Goal: Task Accomplishment & Management: Use online tool/utility

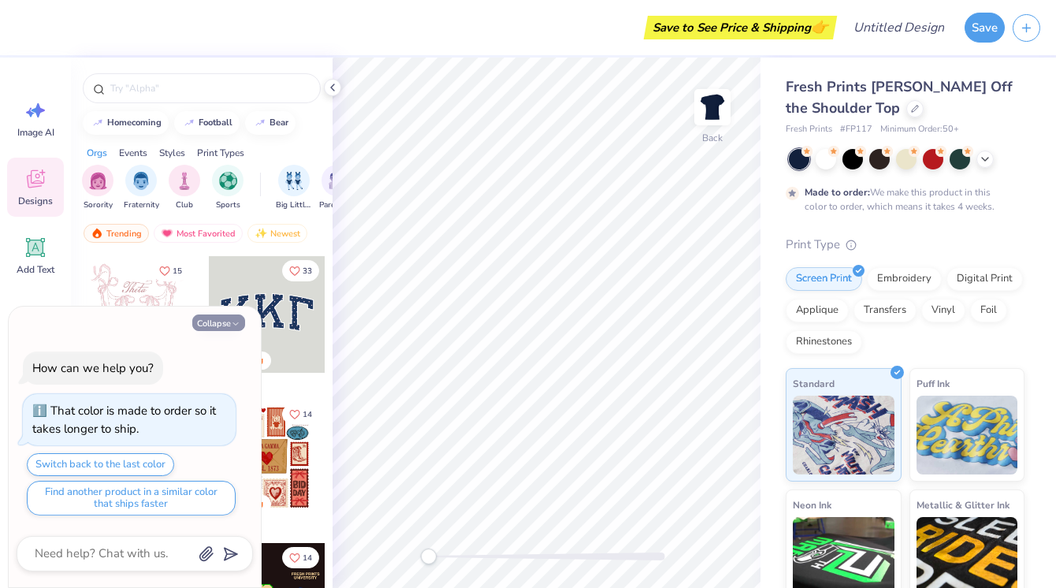
click at [230, 320] on button "Collapse" at bounding box center [218, 322] width 53 height 17
type textarea "x"
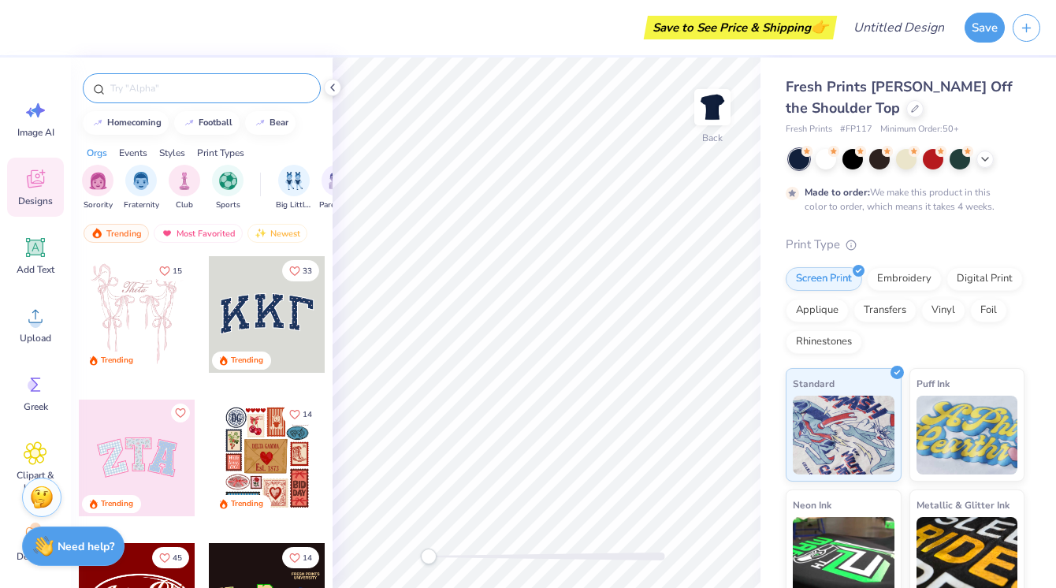
click at [149, 97] on div at bounding box center [202, 88] width 238 height 30
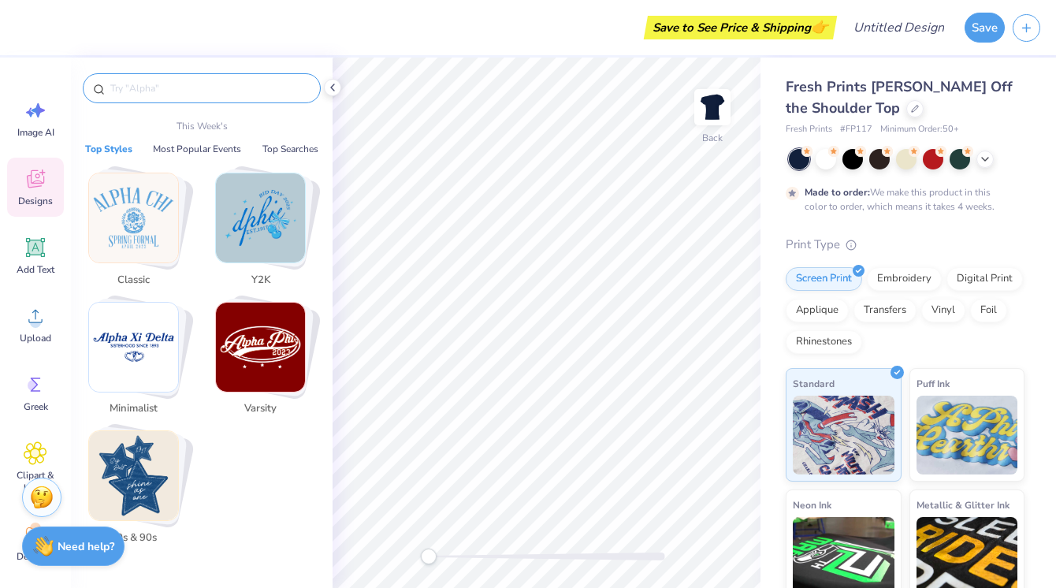
click at [143, 91] on input "text" at bounding box center [210, 88] width 202 height 16
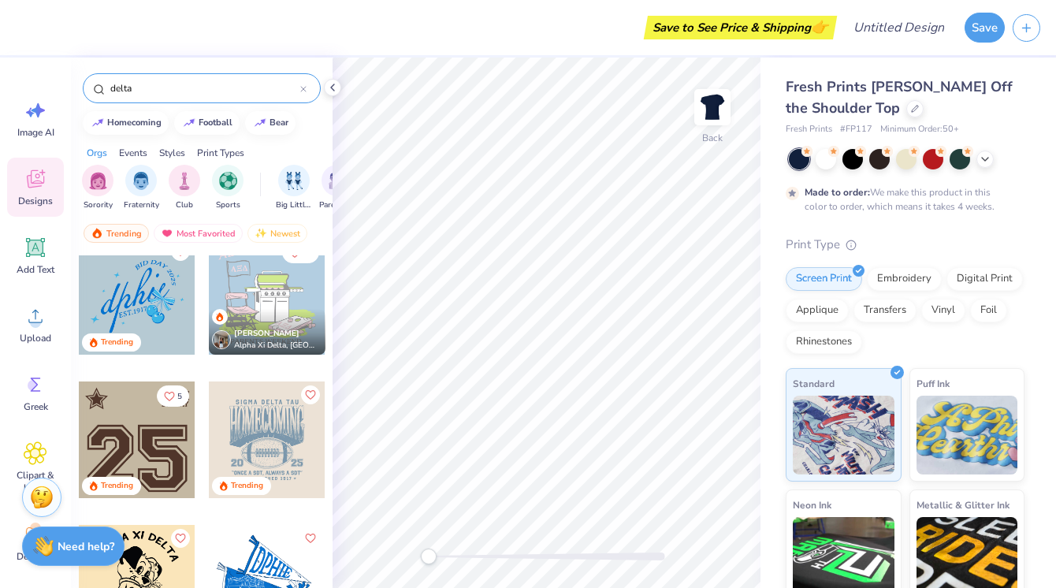
scroll to position [307, 0]
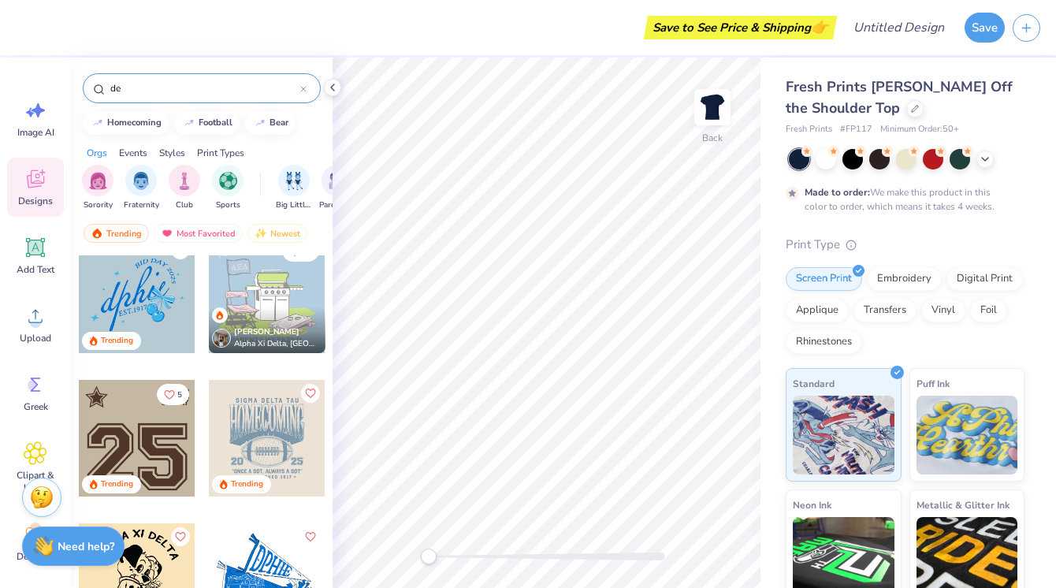
type input "d"
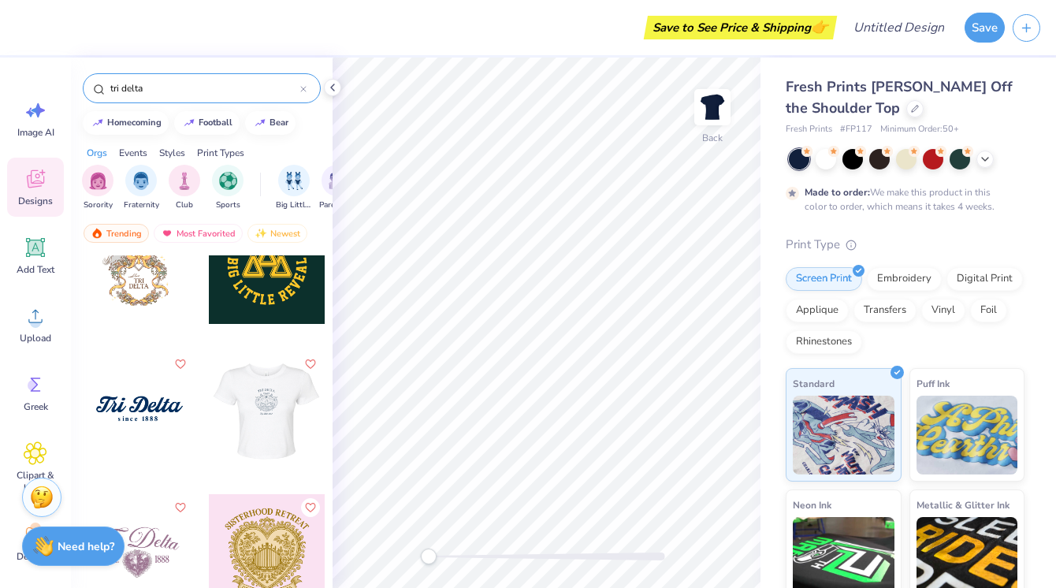
scroll to position [2454, 0]
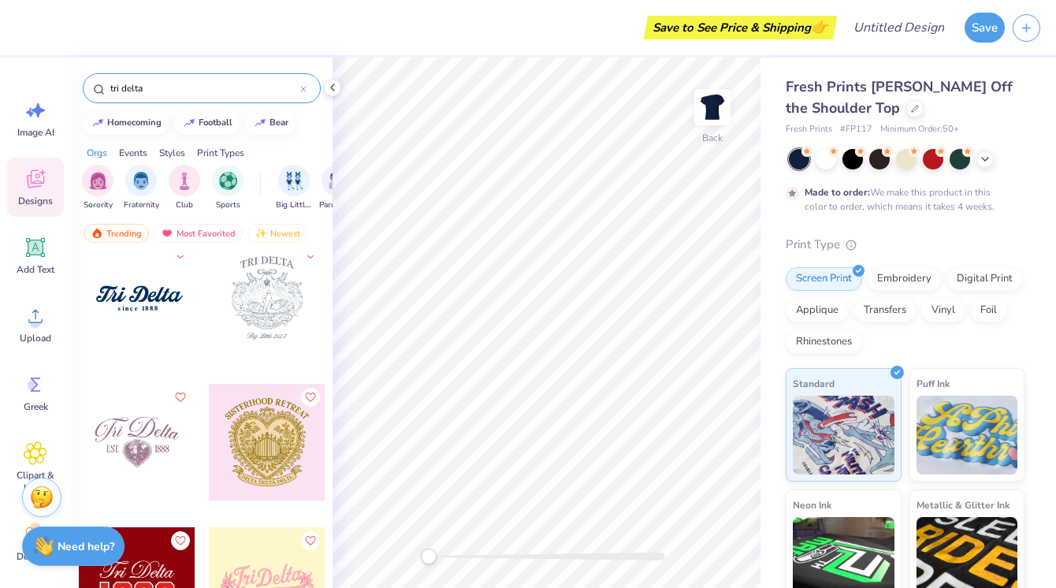
type input "tri delta"
click at [154, 314] on div at bounding box center [137, 298] width 117 height 117
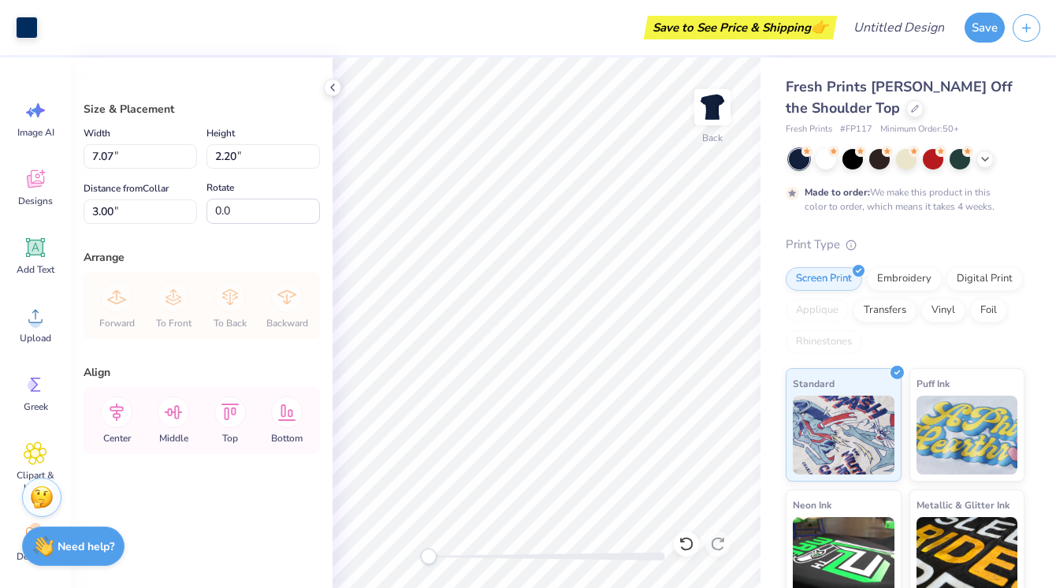
type input "8.96"
type input "2.79"
type input "3.04"
click at [828, 154] on icon at bounding box center [833, 149] width 11 height 11
click at [852, 159] on div at bounding box center [852, 157] width 20 height 20
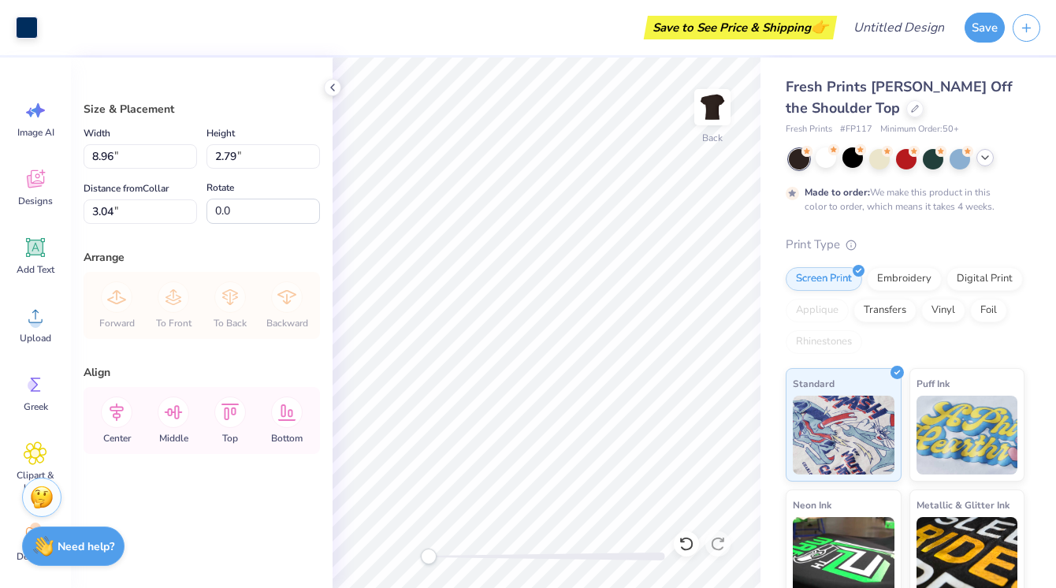
click at [981, 157] on icon at bounding box center [985, 157] width 13 height 13
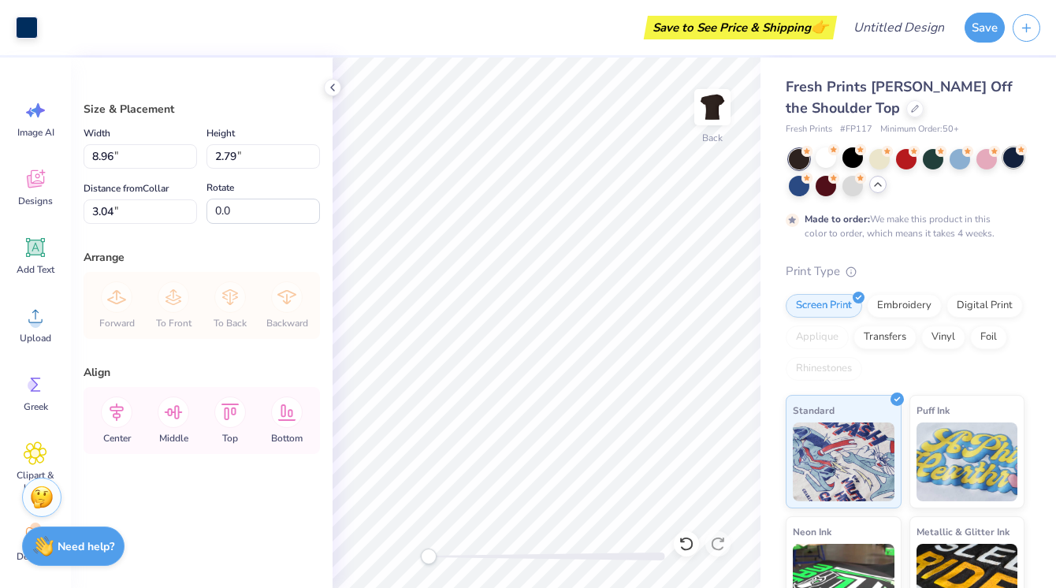
click at [1011, 155] on div at bounding box center [1013, 157] width 20 height 20
type input "11.07"
type input "3.45"
type input "4.87"
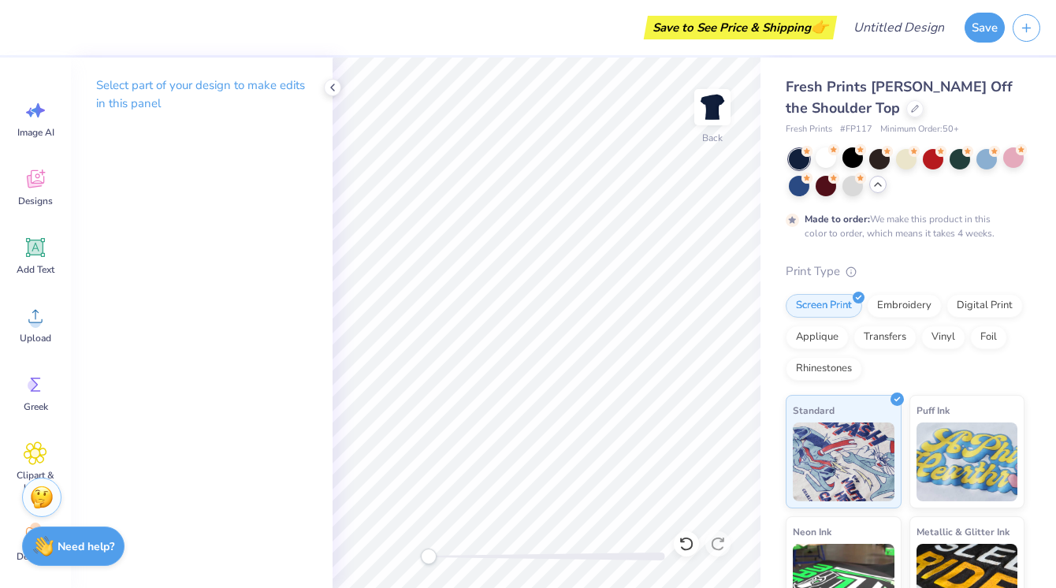
click at [40, 154] on div "Image AI Designs Add Text Upload Greek Clipart & logos Decorate" at bounding box center [35, 330] width 57 height 483
click at [40, 136] on span "Image AI" at bounding box center [35, 132] width 37 height 13
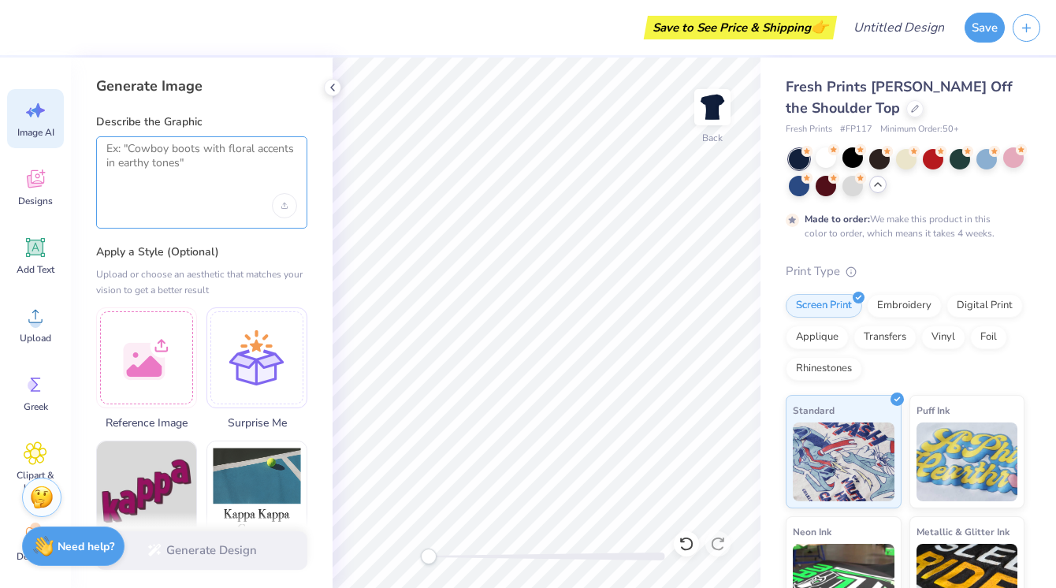
click at [155, 169] on textarea at bounding box center [201, 161] width 191 height 39
type textarea "d"
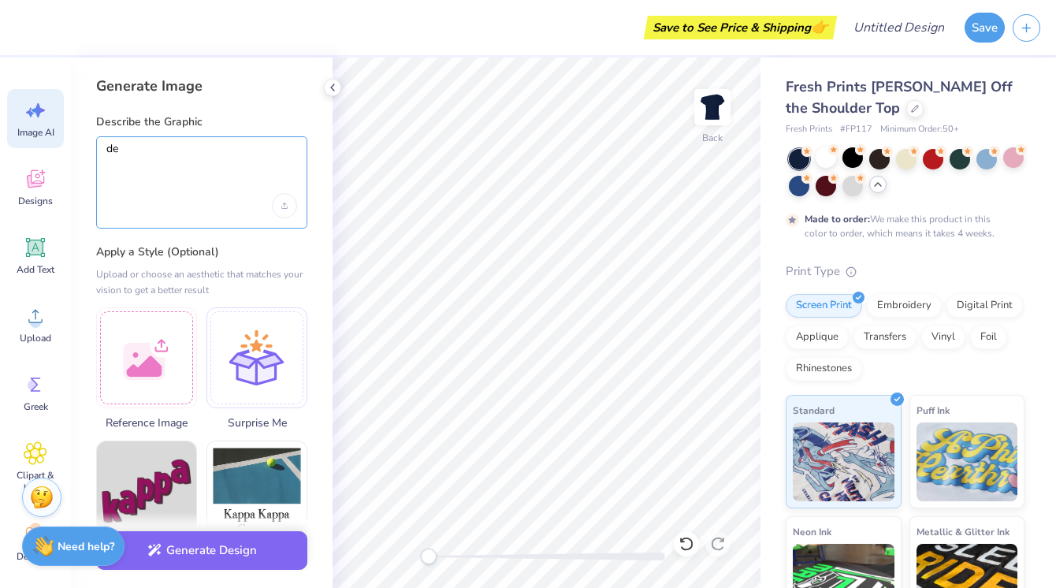
type textarea "d"
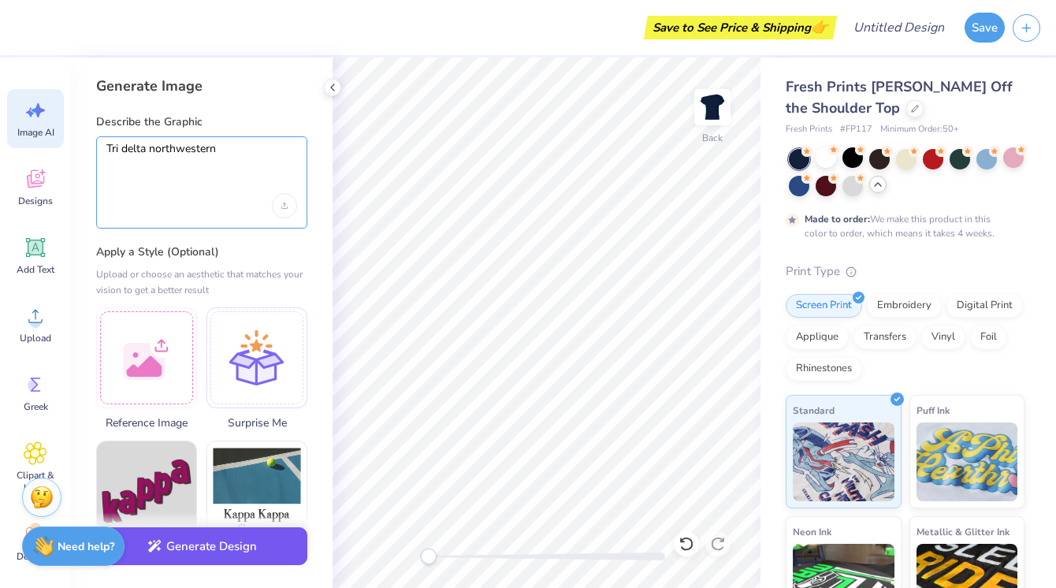
type textarea "Tri delta northwestern"
click at [215, 541] on button "Generate Design" at bounding box center [201, 546] width 211 height 39
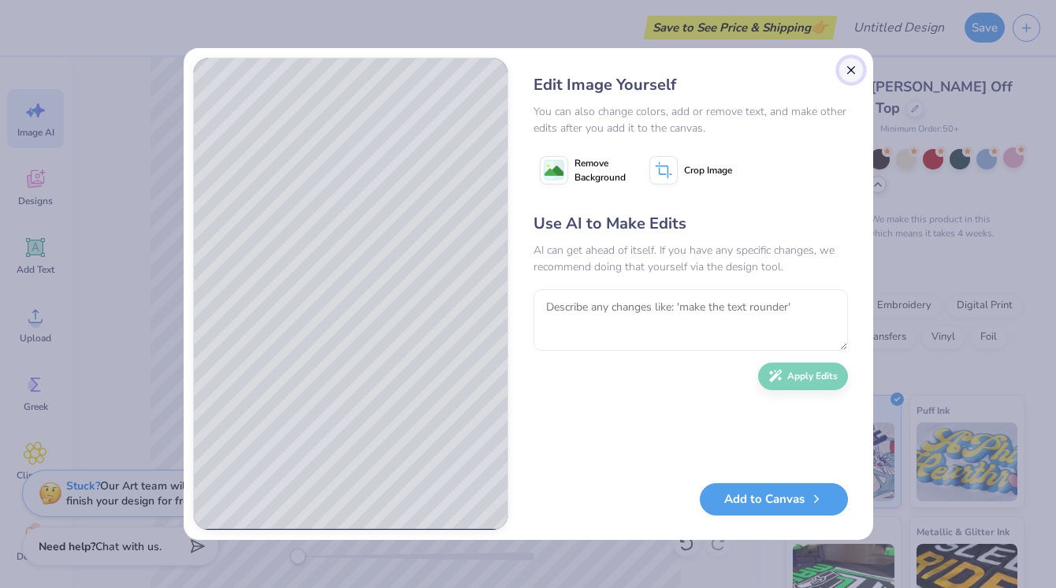
click at [843, 69] on button "Close" at bounding box center [850, 70] width 25 height 25
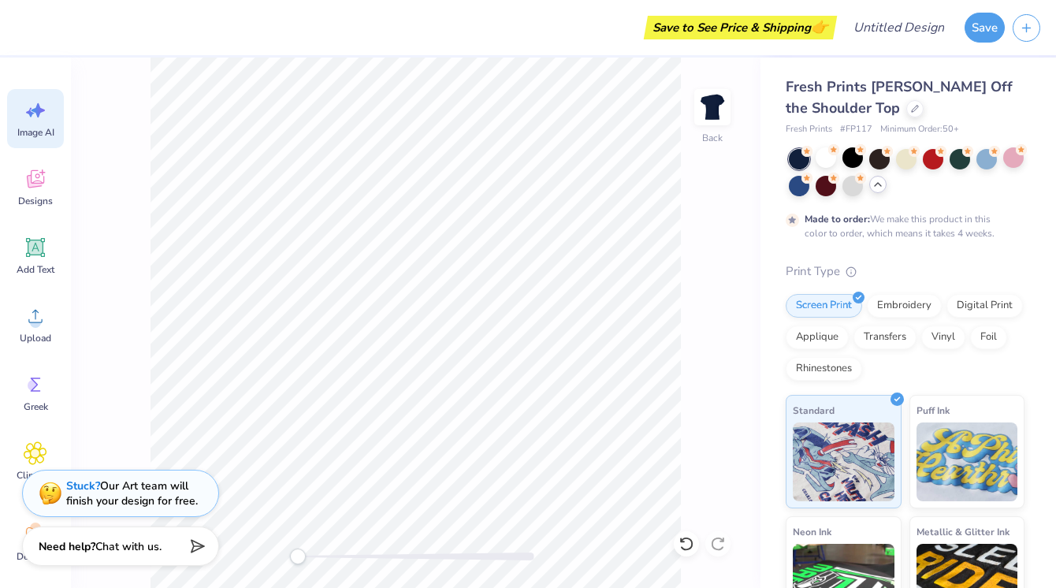
scroll to position [0, 35]
click at [32, 244] on icon at bounding box center [35, 247] width 15 height 15
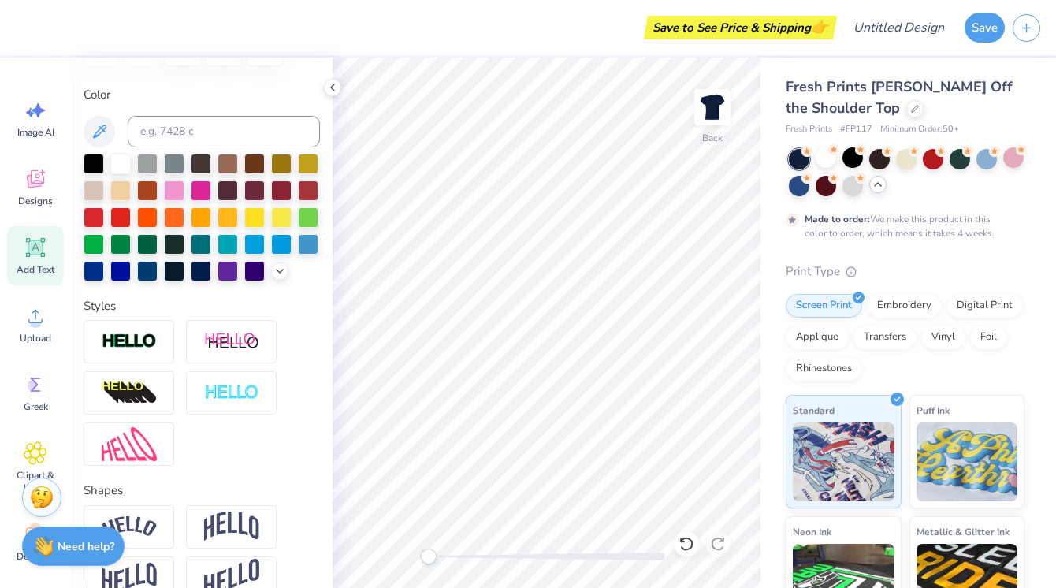
scroll to position [322, 0]
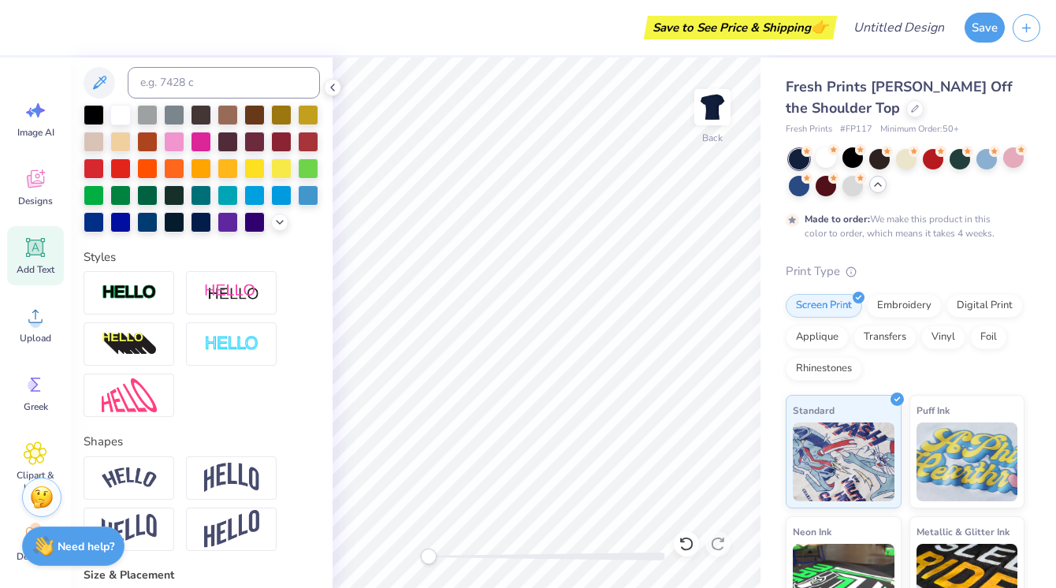
type textarea "Tri Delta"
type input "9.16"
type input "1.56"
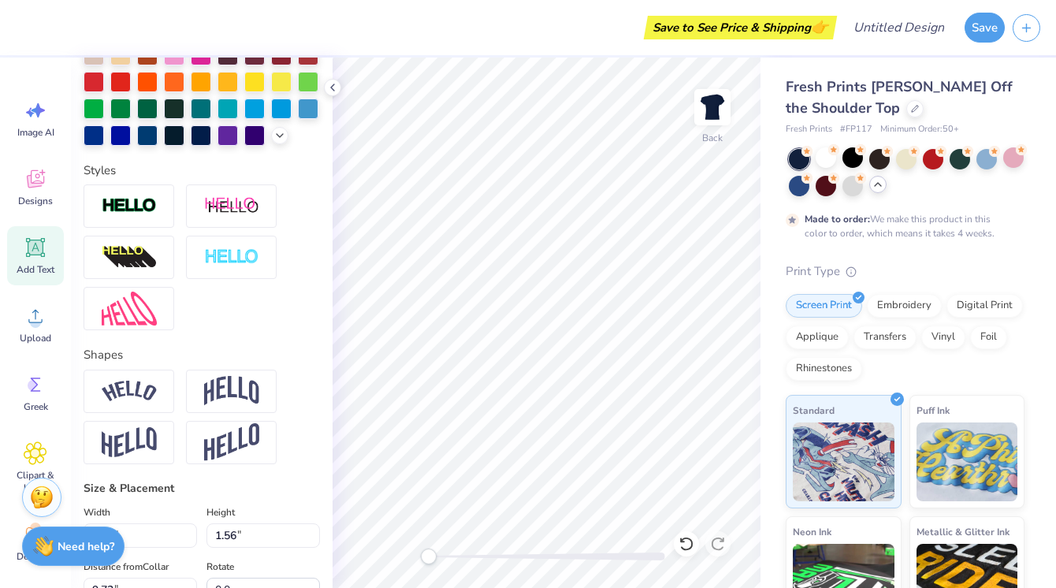
scroll to position [2, 1]
type textarea "Tri Delta Loves St. Jude"
type input "13.43"
type input "3.94"
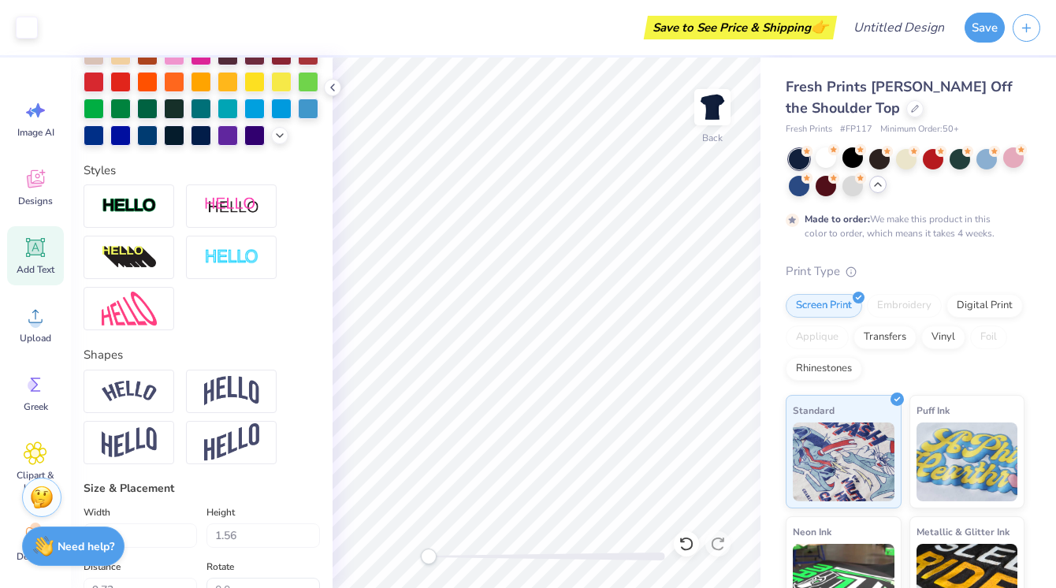
type input "8.53"
type textarea "Tri Delta Loves St. Jude"
click at [155, 439] on img at bounding box center [129, 442] width 55 height 31
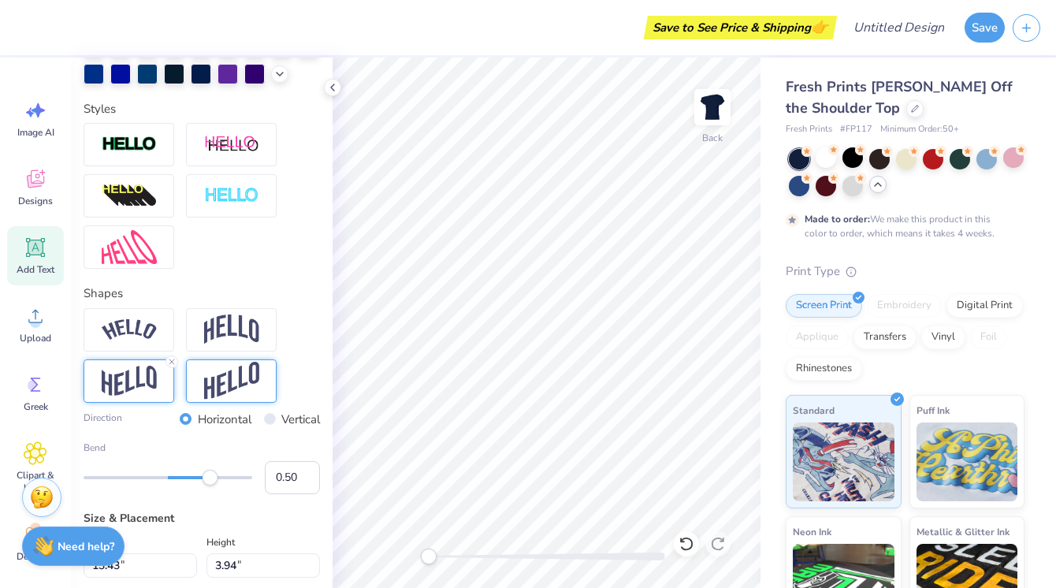
scroll to position [480, 0]
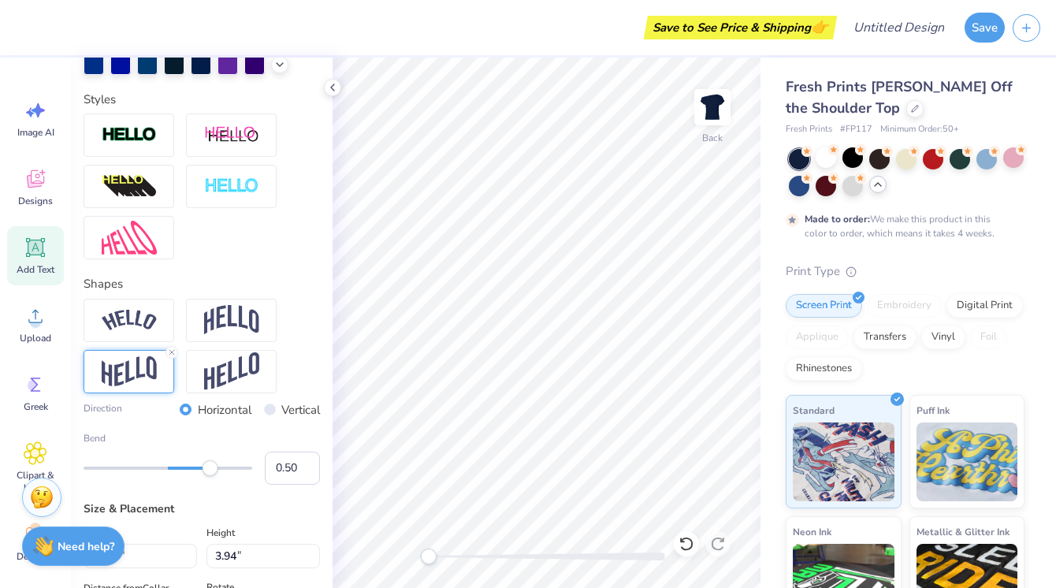
click at [139, 386] on div at bounding box center [129, 371] width 91 height 43
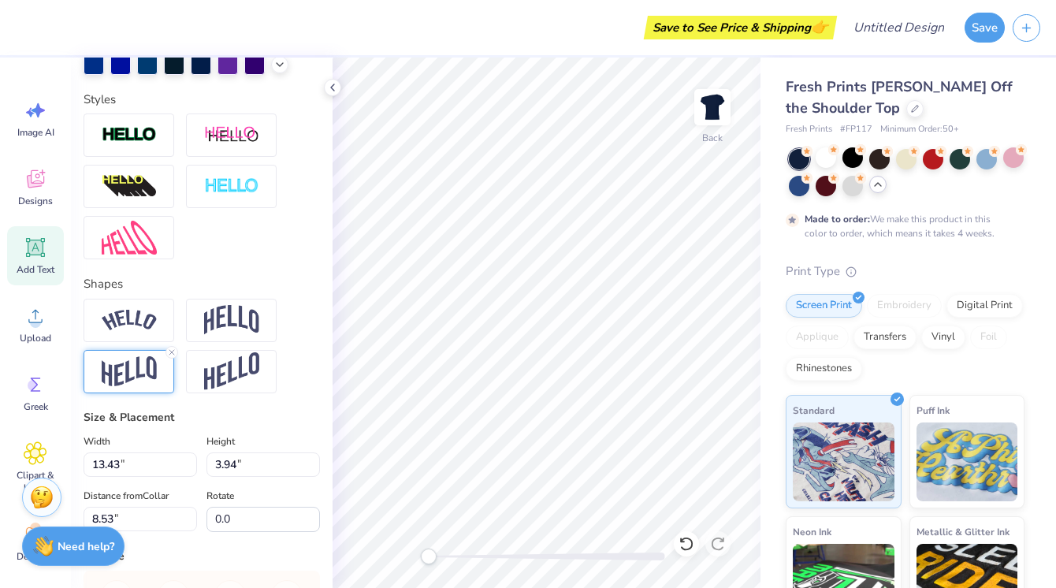
click at [148, 384] on img at bounding box center [129, 371] width 55 height 31
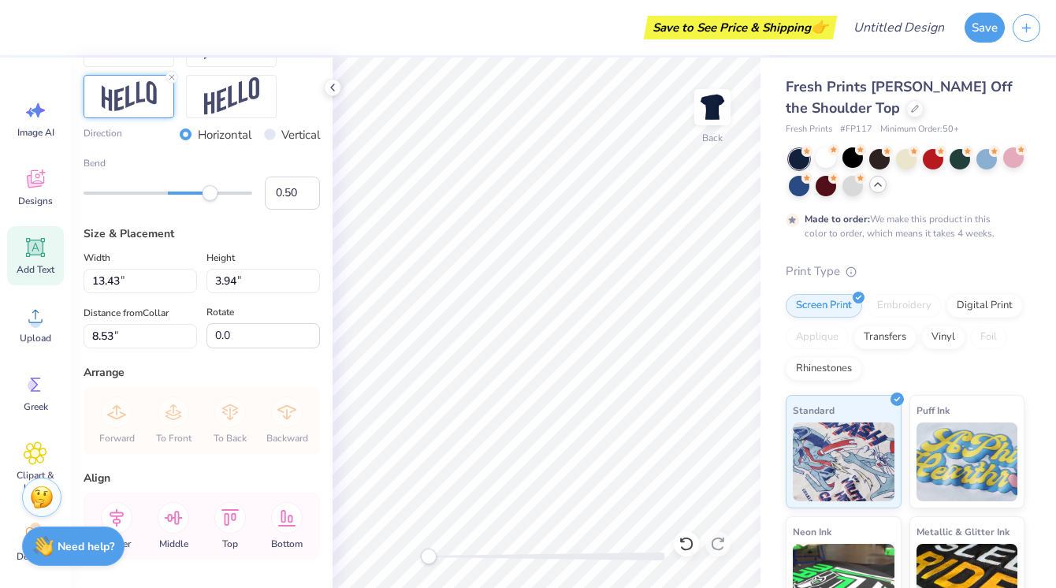
scroll to position [805, 0]
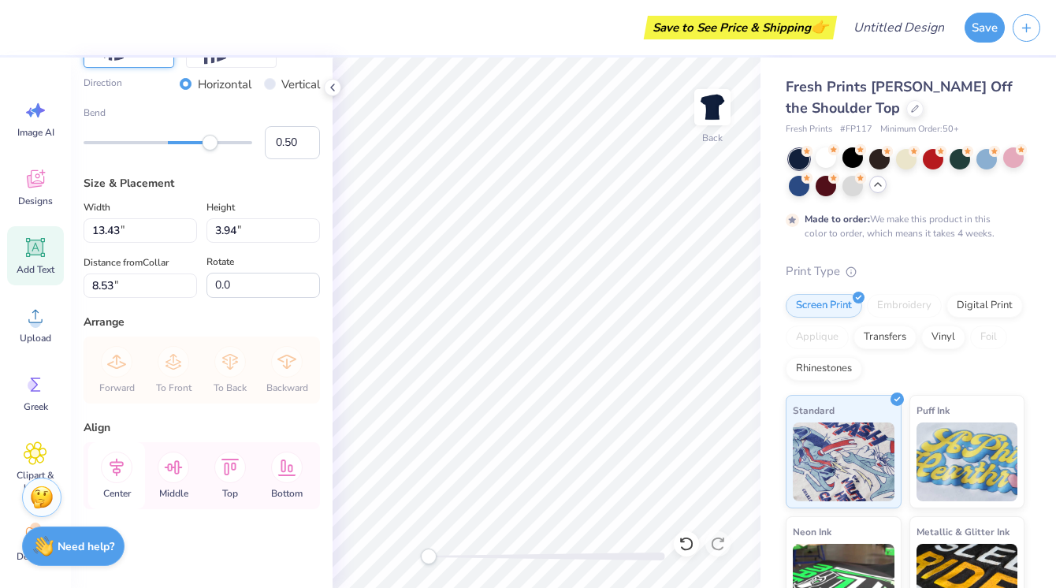
click at [129, 470] on icon at bounding box center [117, 468] width 32 height 32
click at [105, 469] on icon at bounding box center [117, 468] width 32 height 32
type input "8.51"
type input "9.54"
type input "2.77"
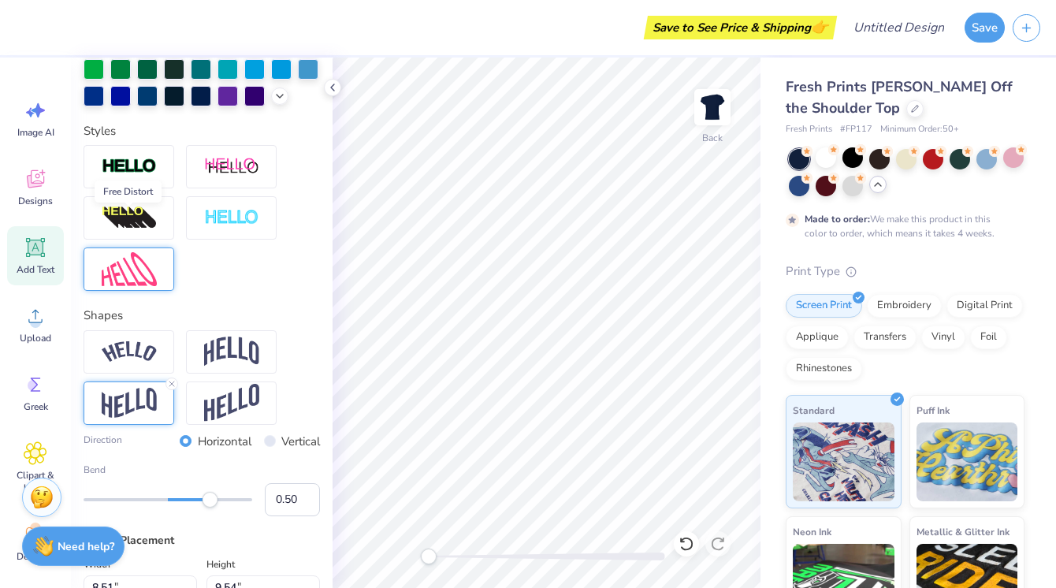
scroll to position [507, 0]
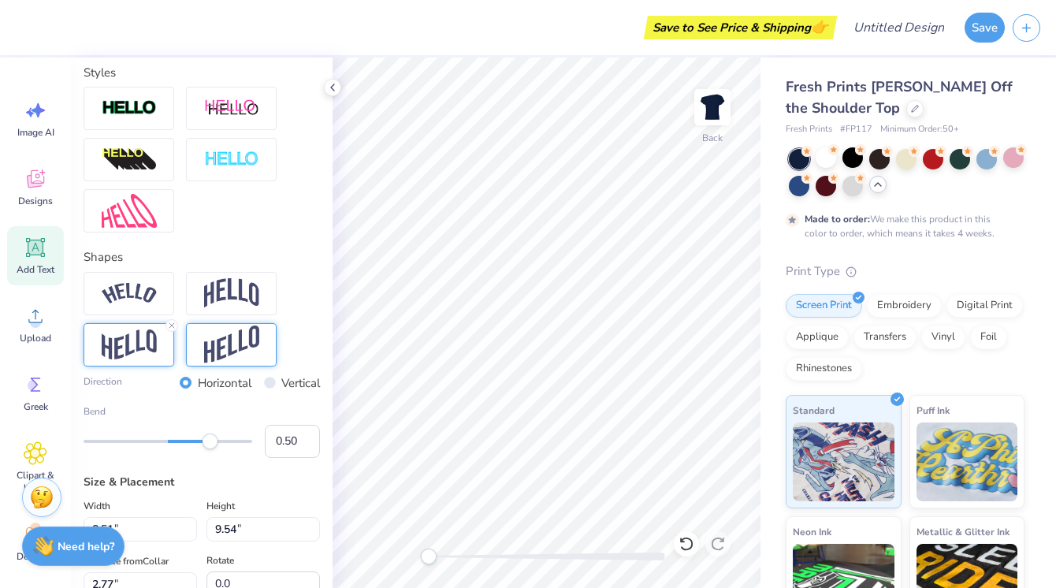
click at [241, 350] on img at bounding box center [231, 344] width 55 height 39
click at [240, 293] on img at bounding box center [231, 293] width 55 height 30
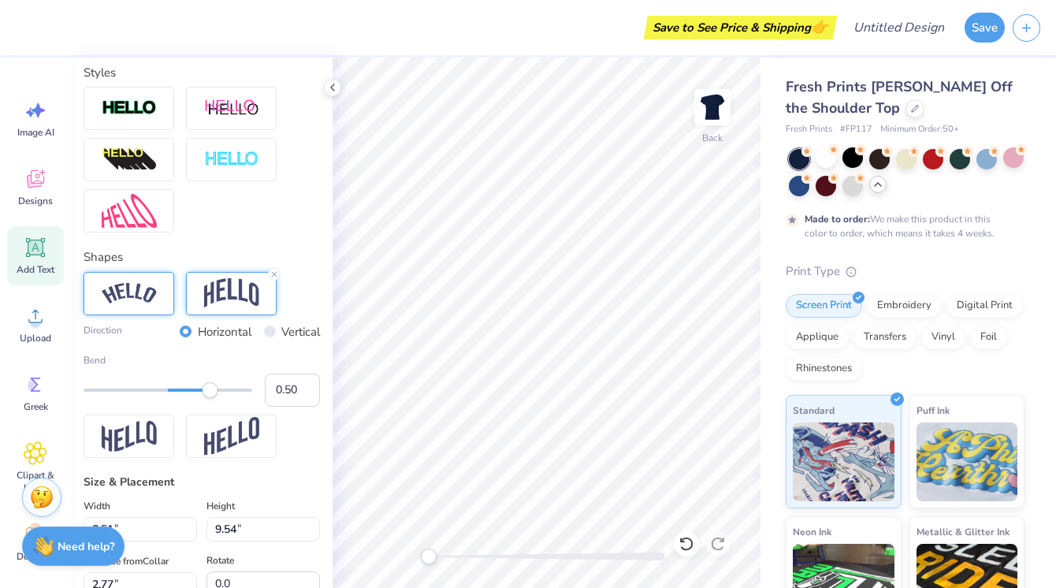
click at [152, 290] on img at bounding box center [129, 293] width 55 height 21
click at [206, 296] on img at bounding box center [231, 293] width 55 height 30
click at [885, 303] on div "Embroidery" at bounding box center [904, 304] width 75 height 24
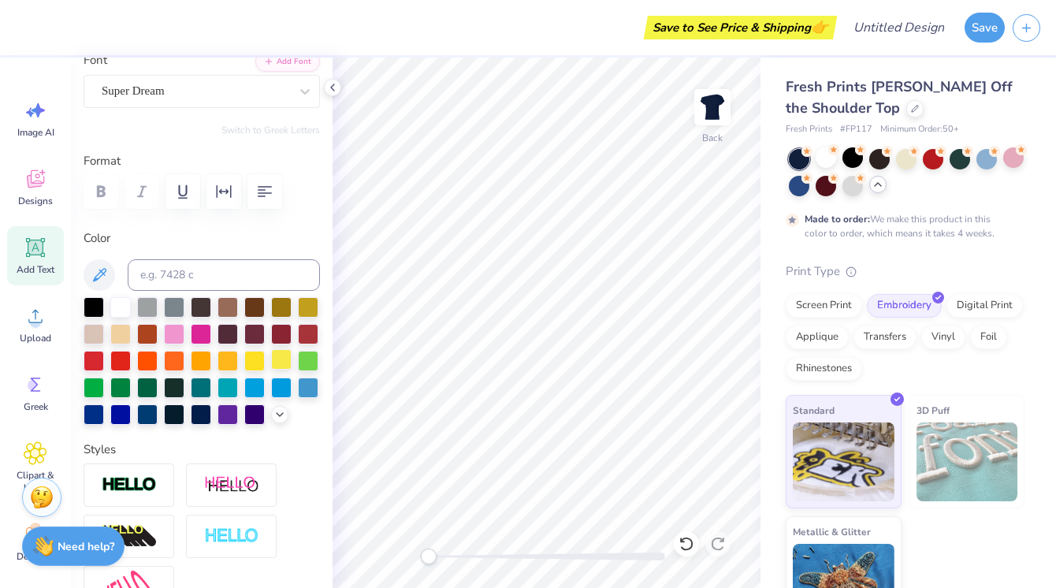
scroll to position [116, 0]
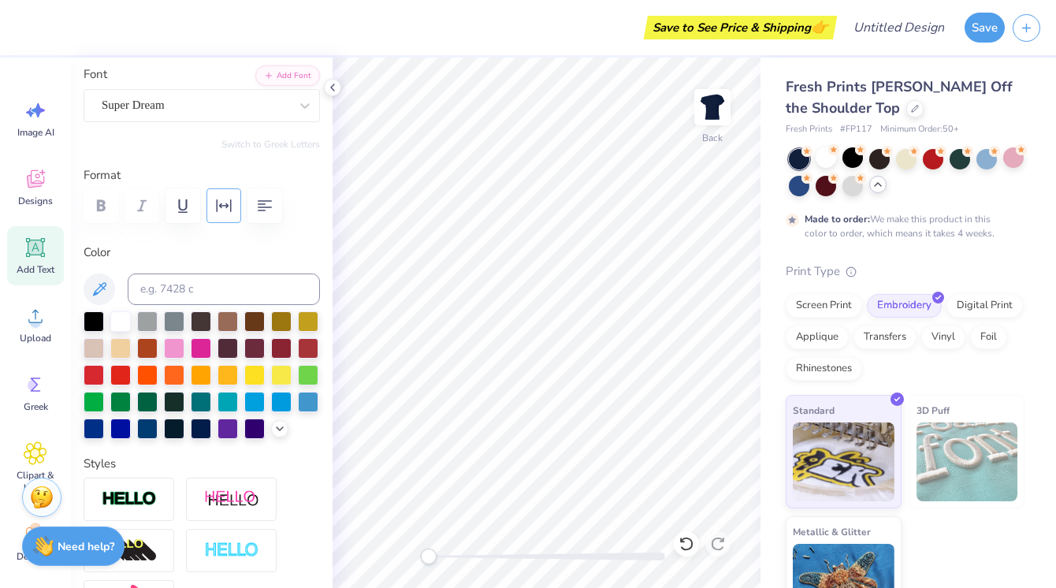
click at [222, 210] on icon "button" at bounding box center [223, 205] width 19 height 19
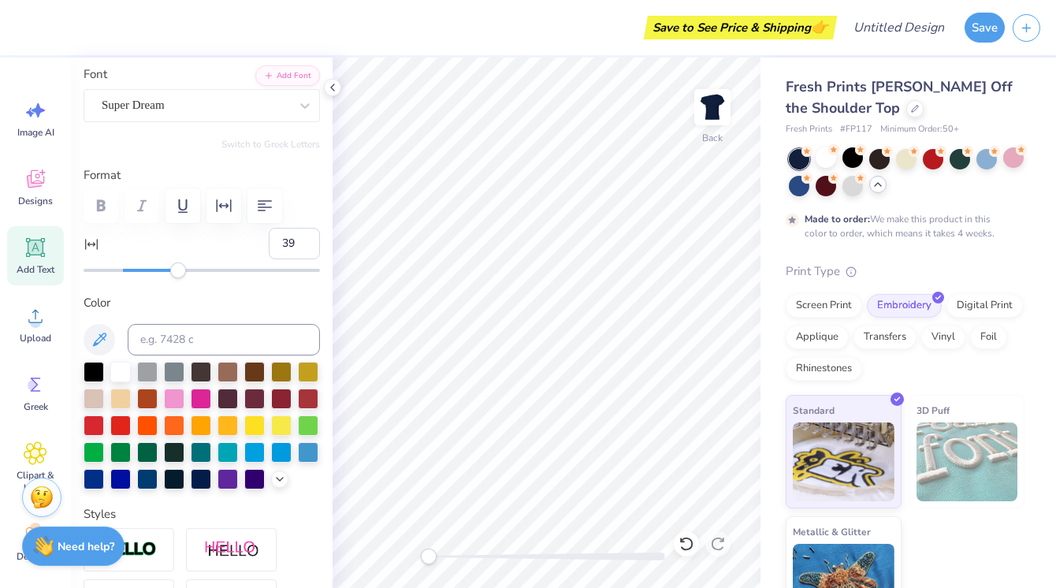
type input "40"
drag, startPoint x: 132, startPoint y: 272, endPoint x: 203, endPoint y: 276, distance: 71.0
click at [203, 276] on div at bounding box center [202, 270] width 236 height 16
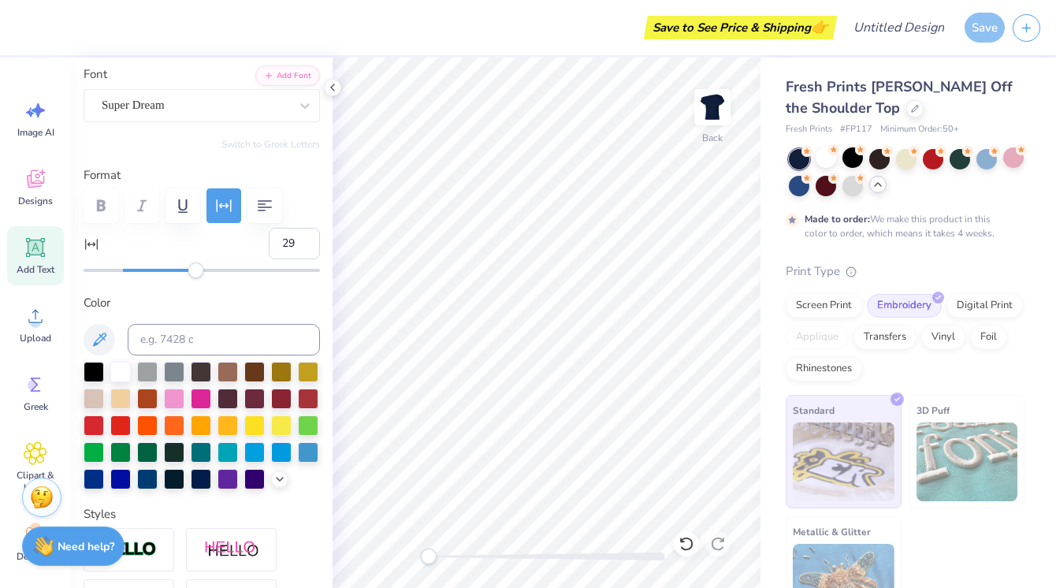
type input "28"
drag, startPoint x: 196, startPoint y: 275, endPoint x: 179, endPoint y: 275, distance: 17.3
click at [179, 275] on div "Accessibility label" at bounding box center [178, 270] width 16 height 16
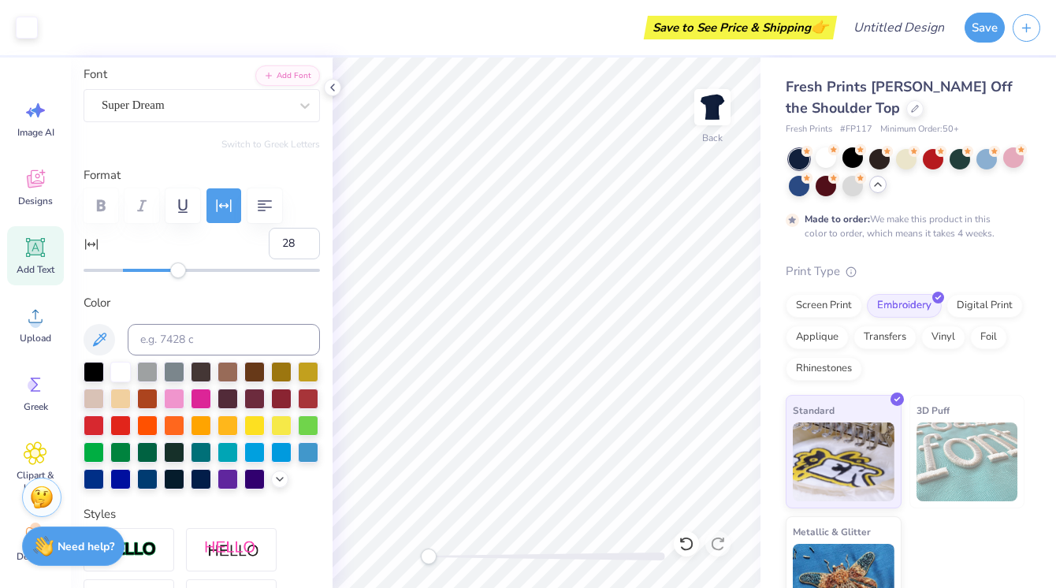
type input "10.43"
type input "7.07"
type input "4.33"
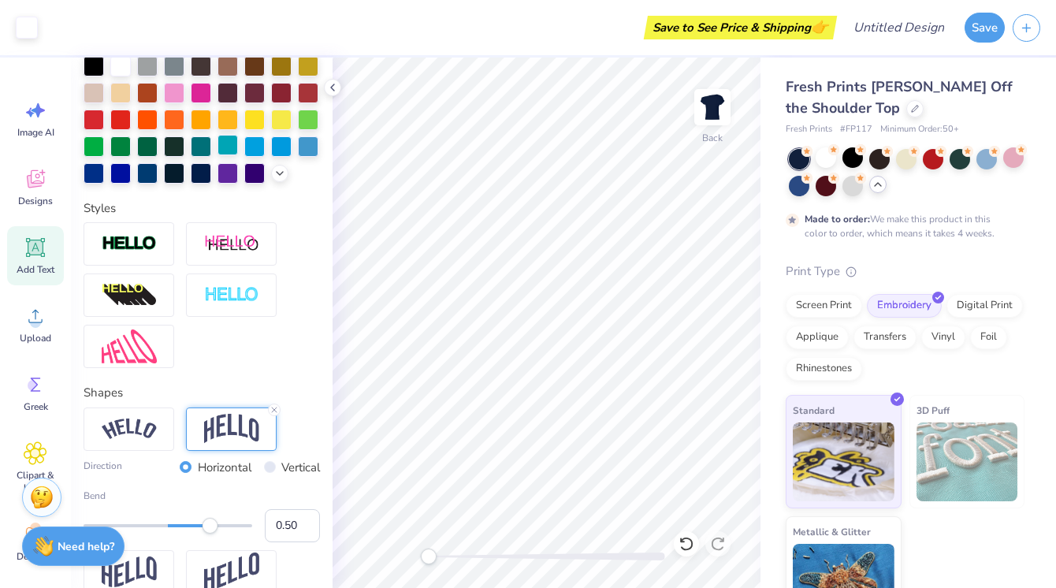
scroll to position [490, 0]
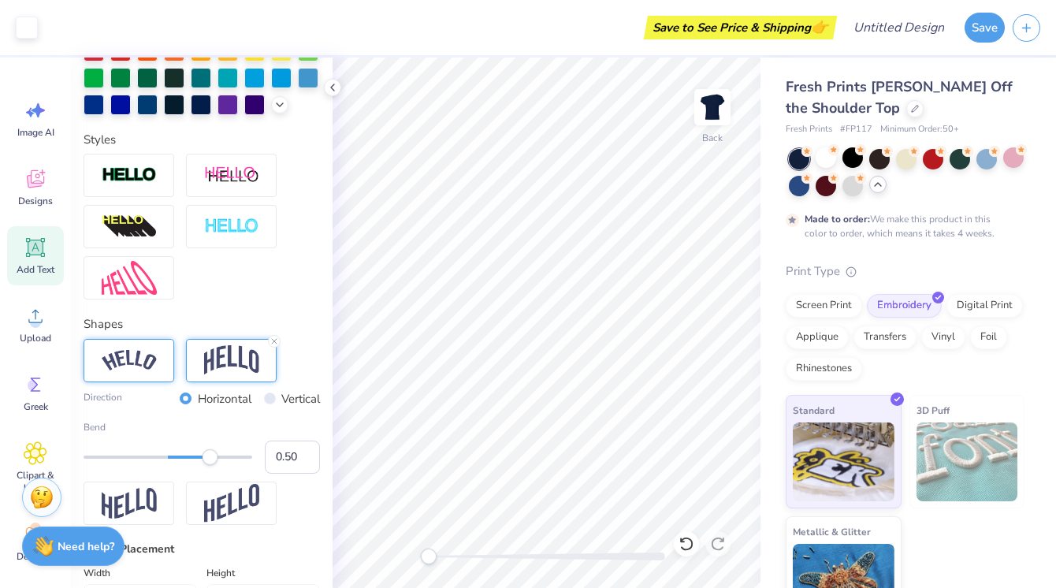
click at [159, 371] on div at bounding box center [129, 360] width 91 height 43
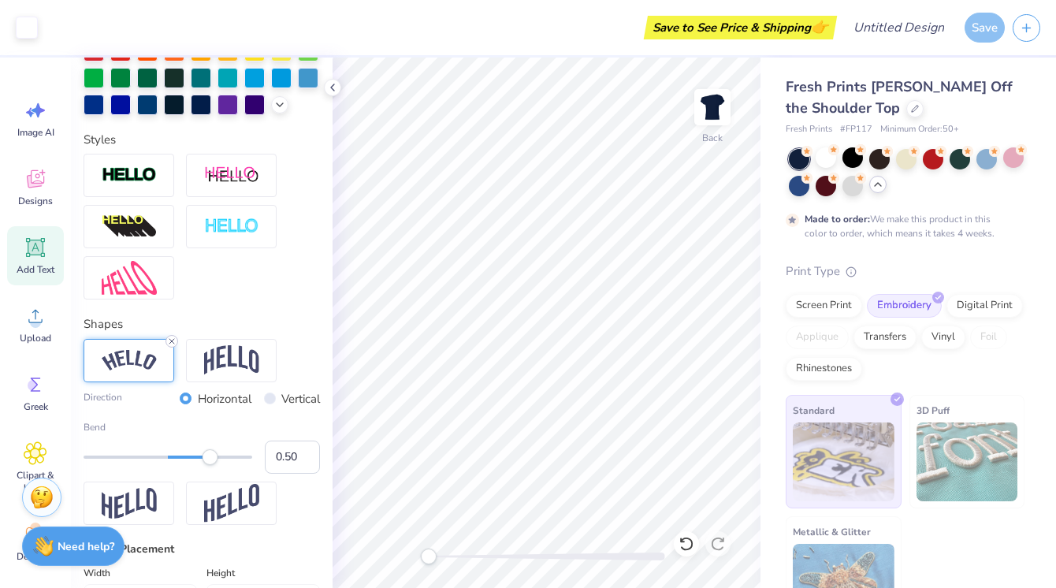
click at [170, 344] on icon at bounding box center [171, 340] width 9 height 9
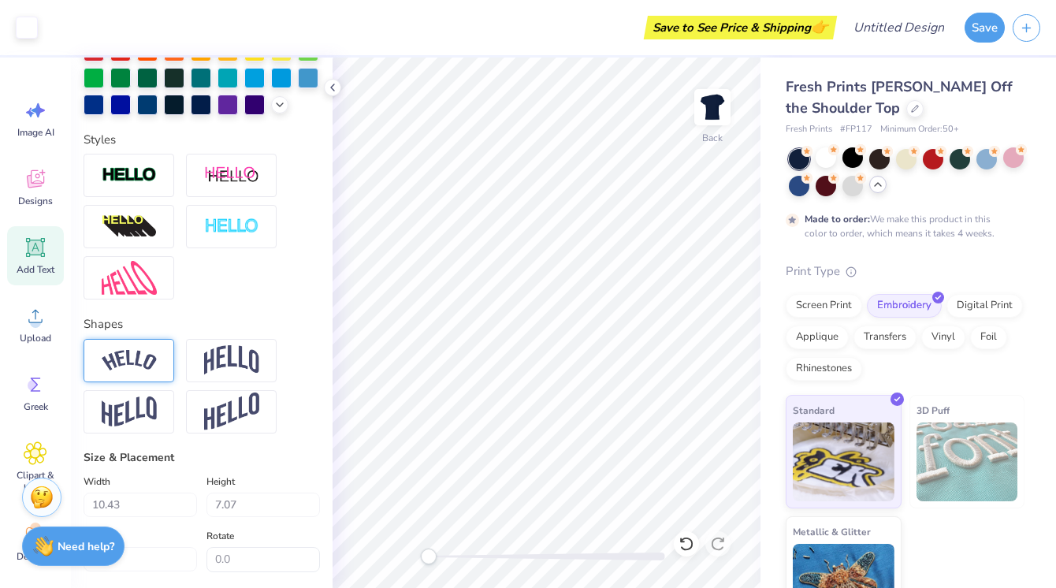
type input "8.18"
type input "3.98"
type input "5.87"
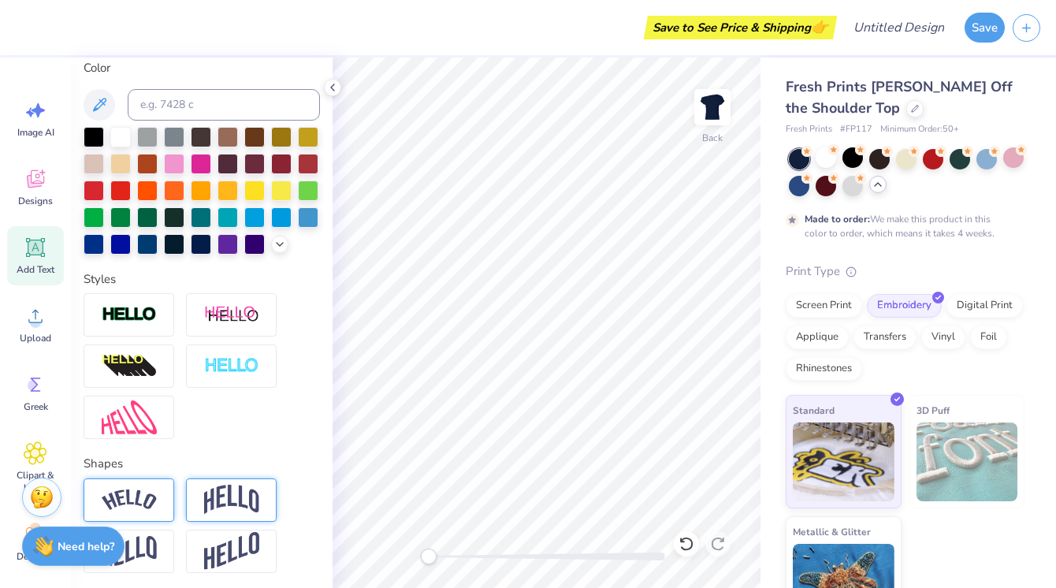
scroll to position [0, 0]
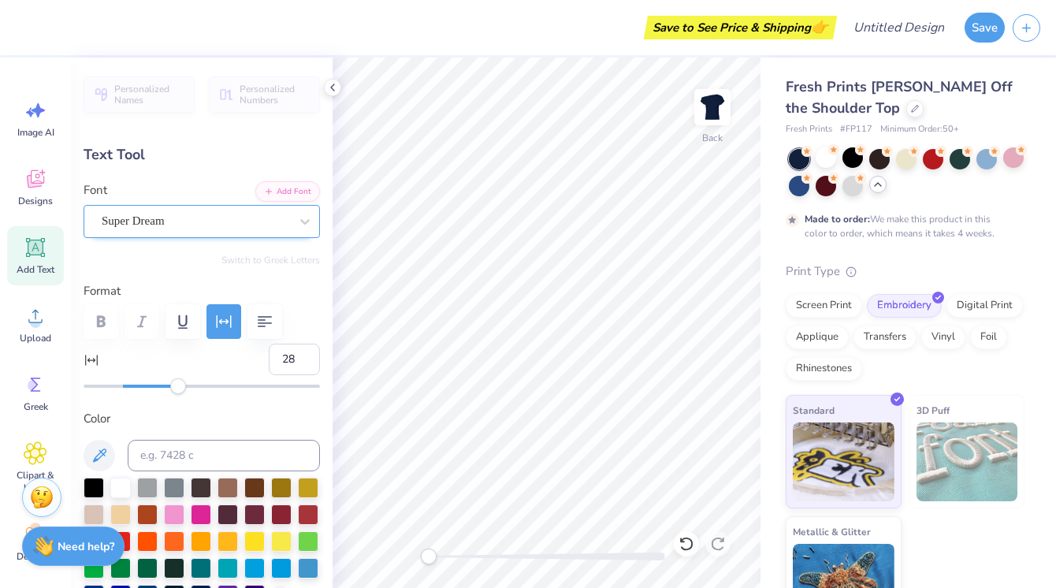
click at [208, 229] on div "Super Dream" at bounding box center [195, 221] width 191 height 24
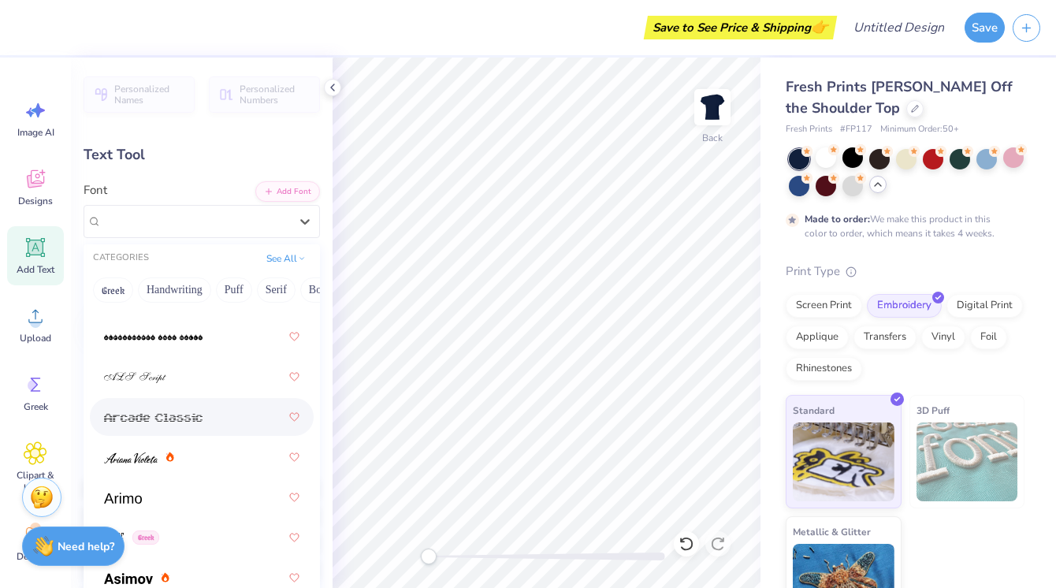
scroll to position [717, 0]
click at [146, 411] on div at bounding box center [201, 414] width 195 height 28
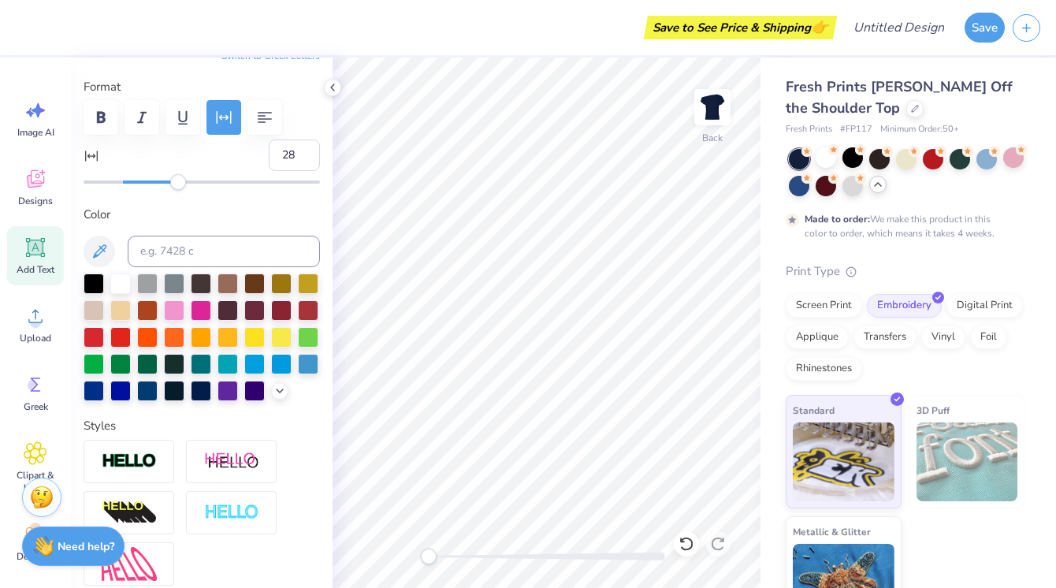
scroll to position [0, 0]
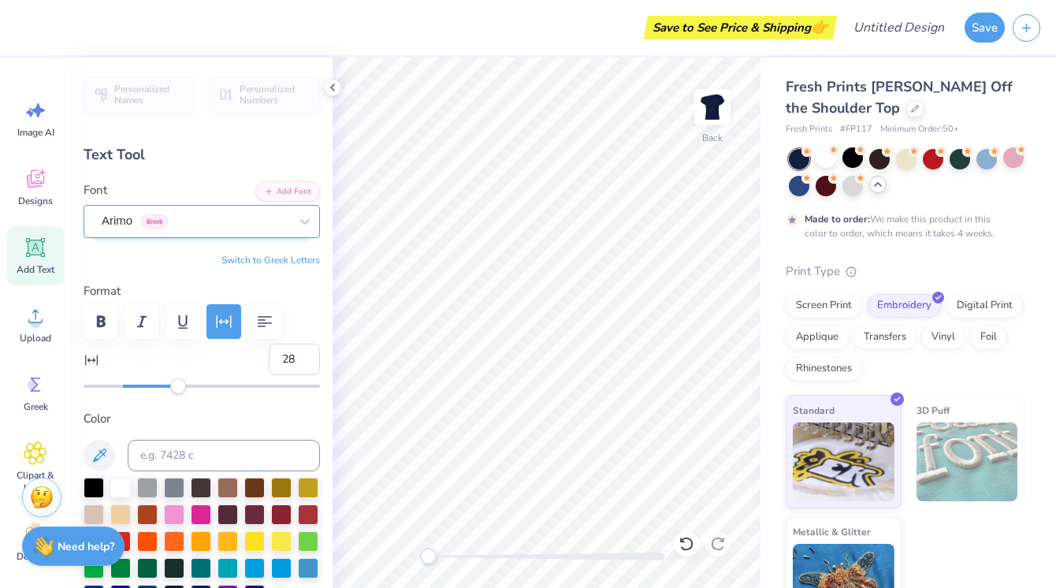
click at [206, 236] on div "Arimo Greek" at bounding box center [202, 221] width 236 height 33
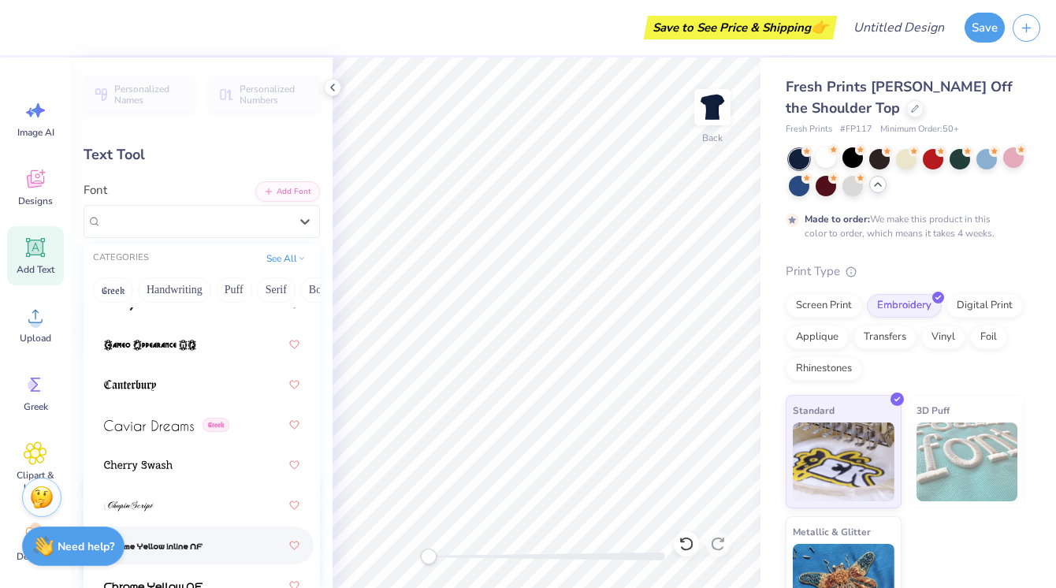
scroll to position [2488, 0]
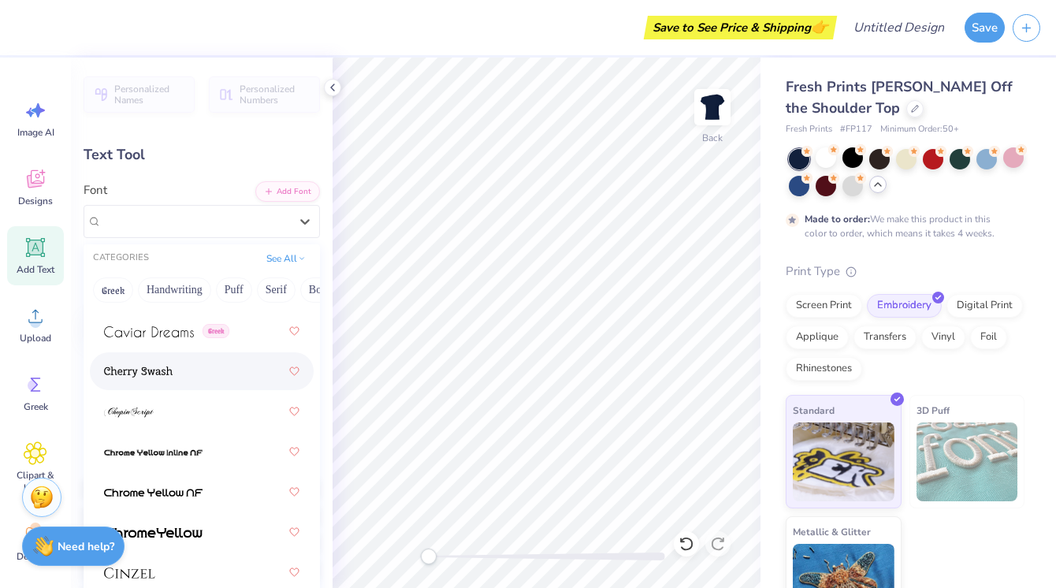
click at [198, 376] on div at bounding box center [201, 371] width 195 height 28
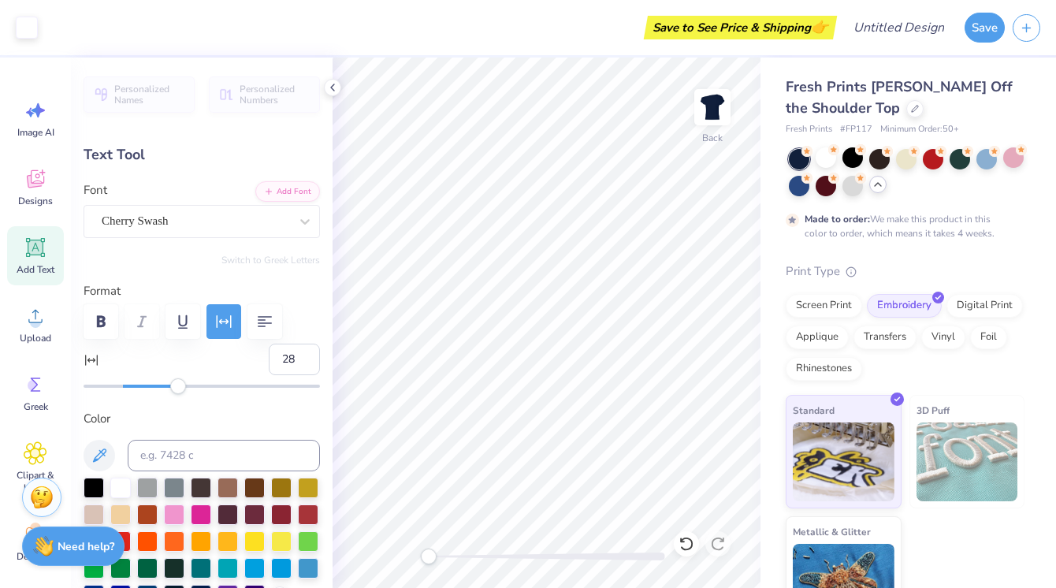
type input "8.37"
type input "4.25"
type input "6.38"
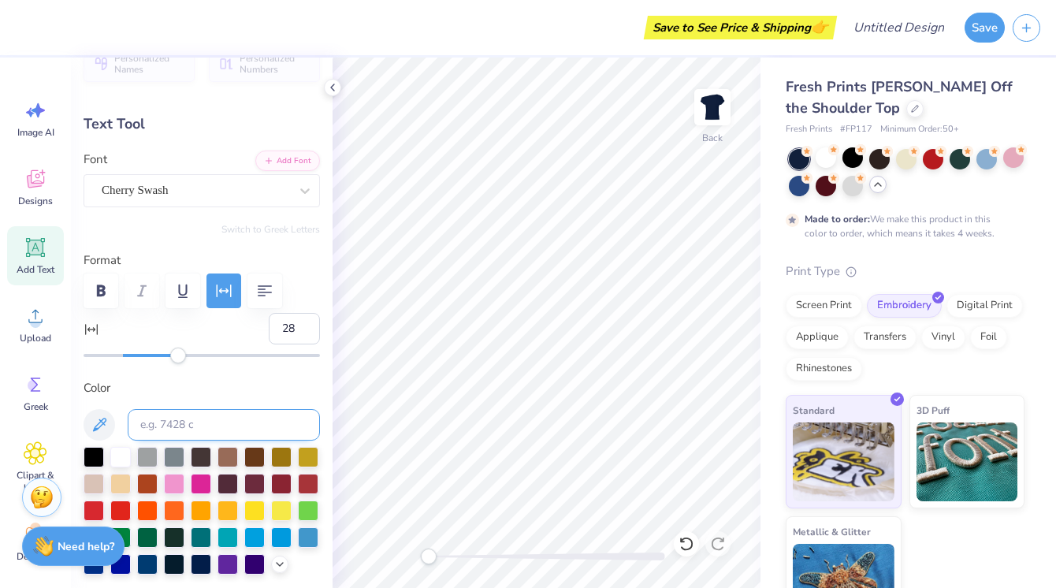
scroll to position [0, 0]
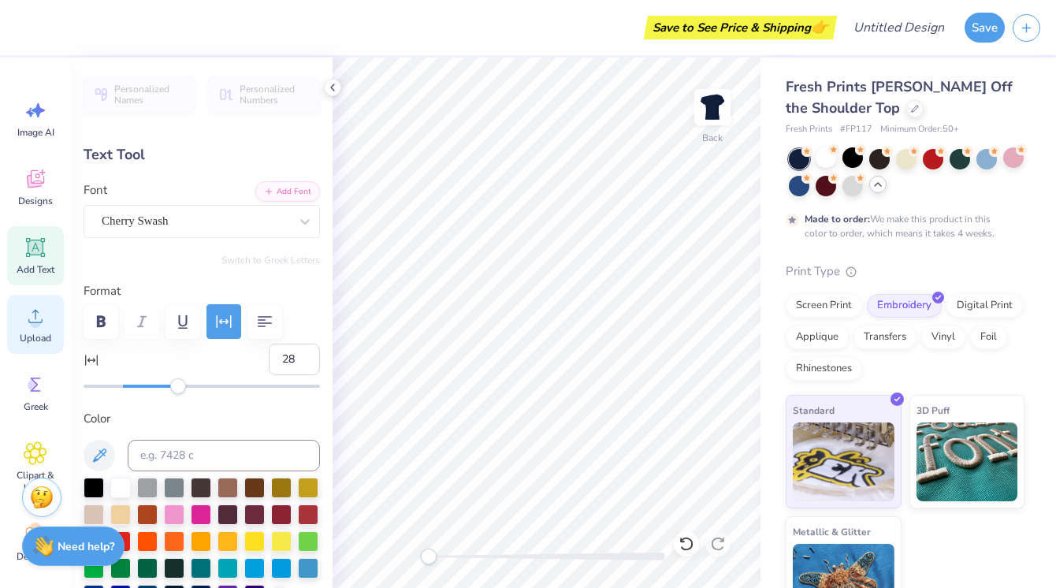
click at [24, 318] on icon at bounding box center [36, 316] width 24 height 24
click at [48, 199] on span "Designs" at bounding box center [35, 201] width 35 height 13
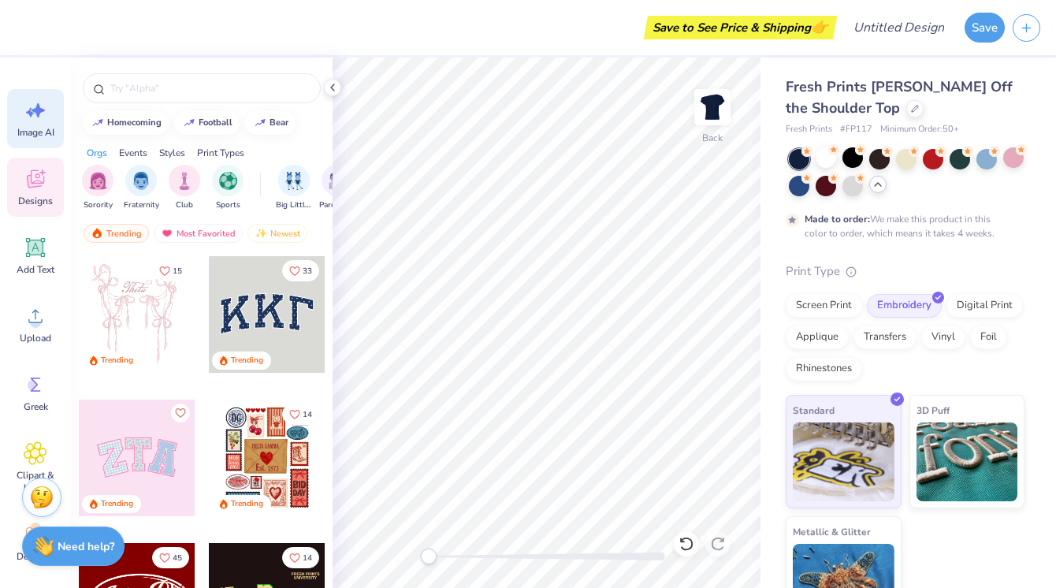
click at [32, 134] on span "Image AI" at bounding box center [35, 132] width 37 height 13
